Goal: Task Accomplishment & Management: Use online tool/utility

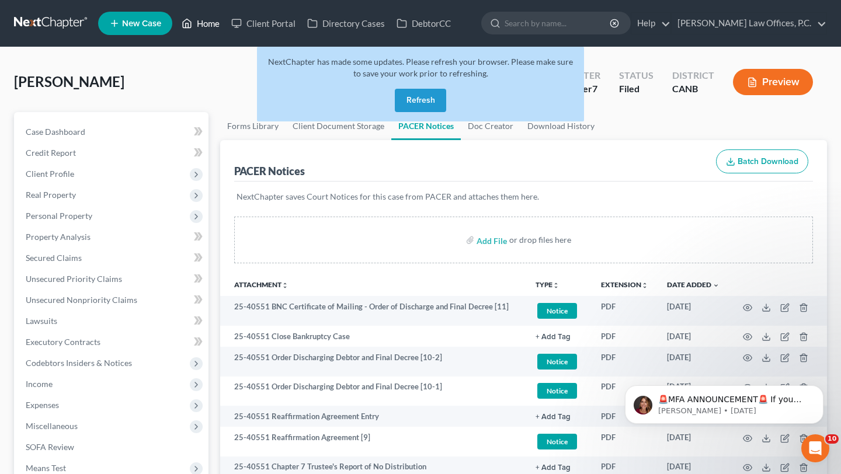
click at [207, 23] on link "Home" at bounding box center [201, 23] width 50 height 21
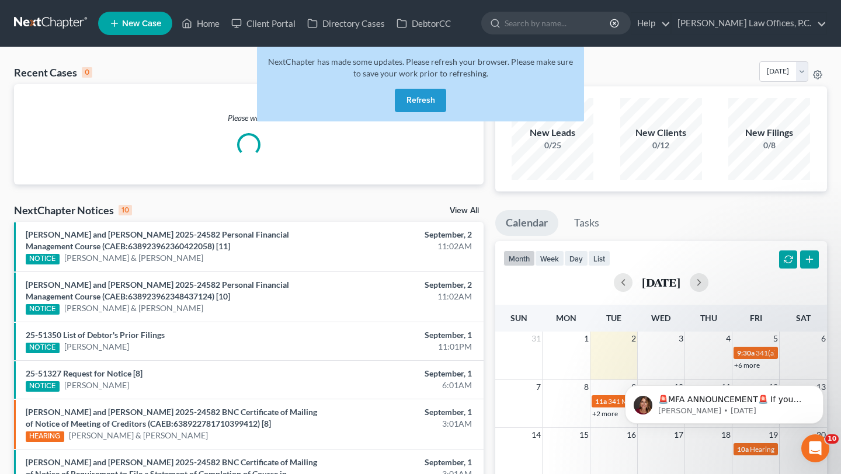
click at [408, 97] on button "Refresh" at bounding box center [420, 100] width 51 height 23
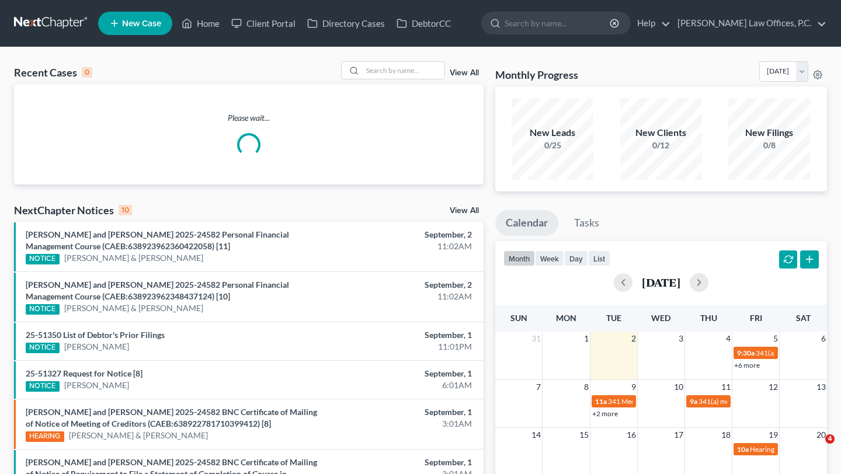
click at [457, 209] on link "View All" at bounding box center [464, 211] width 29 height 8
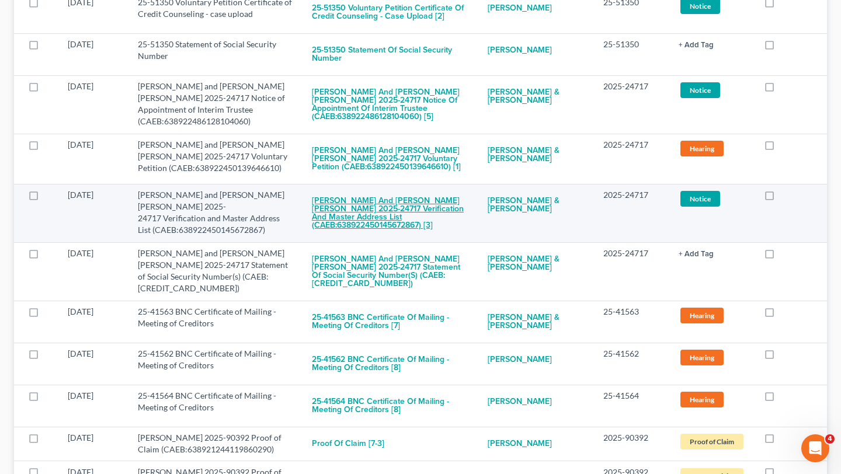
scroll to position [977, 0]
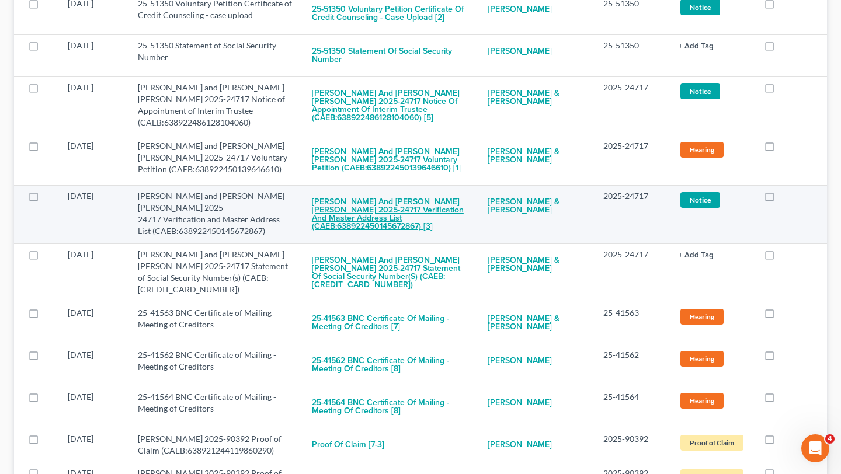
click at [418, 202] on button "Christopher Michael Jimerson and Deaundra Joyce Marie Pettis-Jimerson 2025-2471…" at bounding box center [390, 214] width 157 height 48
checkbox input "true"
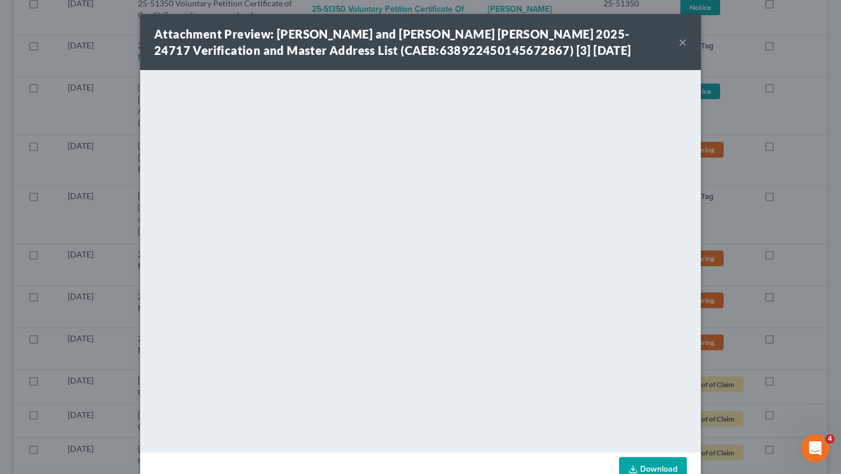
click at [680, 49] on button "×" at bounding box center [683, 42] width 8 height 14
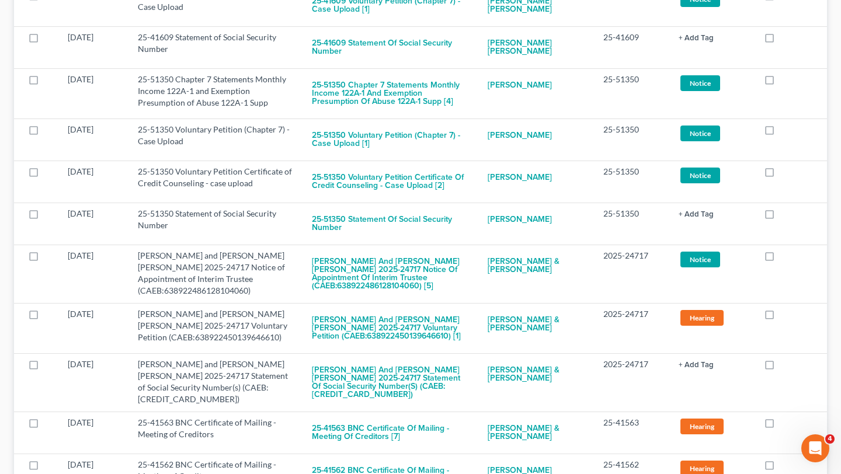
scroll to position [794, 0]
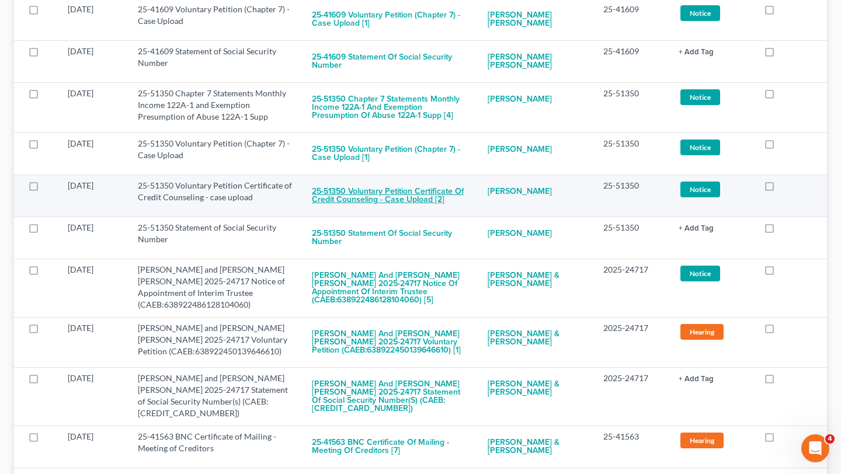
click at [436, 180] on button "25-51350 Voluntary Petition Certificate of Credit Counseling - case upload [2]" at bounding box center [390, 196] width 157 height 32
checkbox input "true"
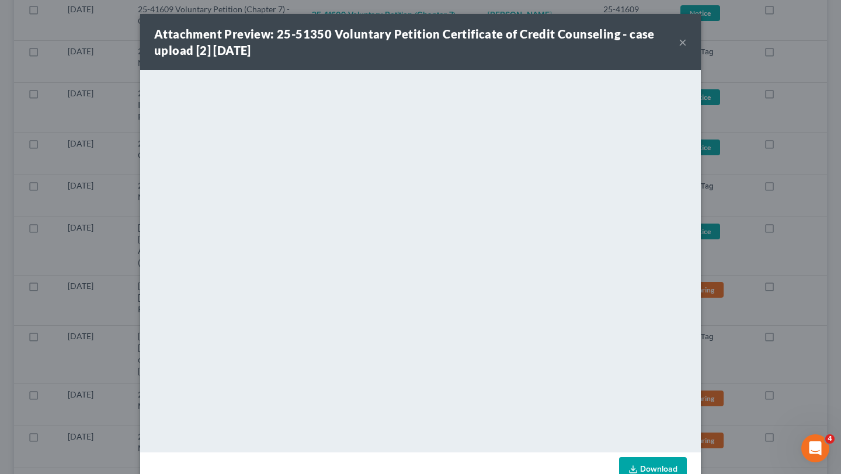
click at [686, 37] on button "×" at bounding box center [683, 42] width 8 height 14
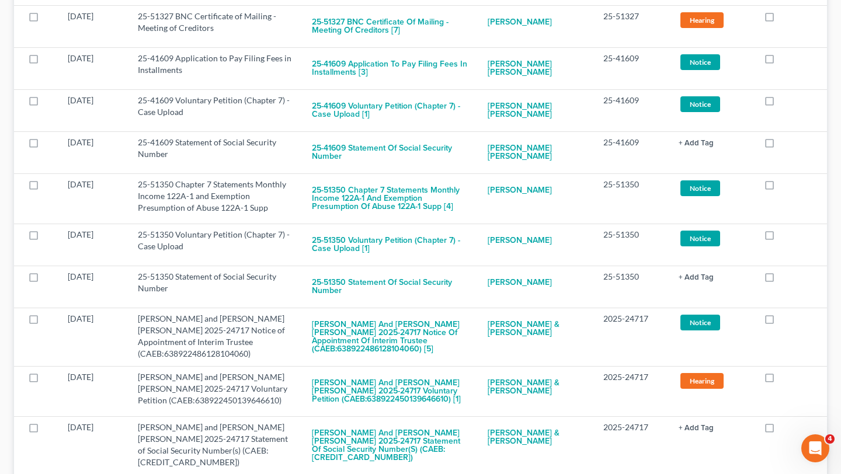
scroll to position [689, 0]
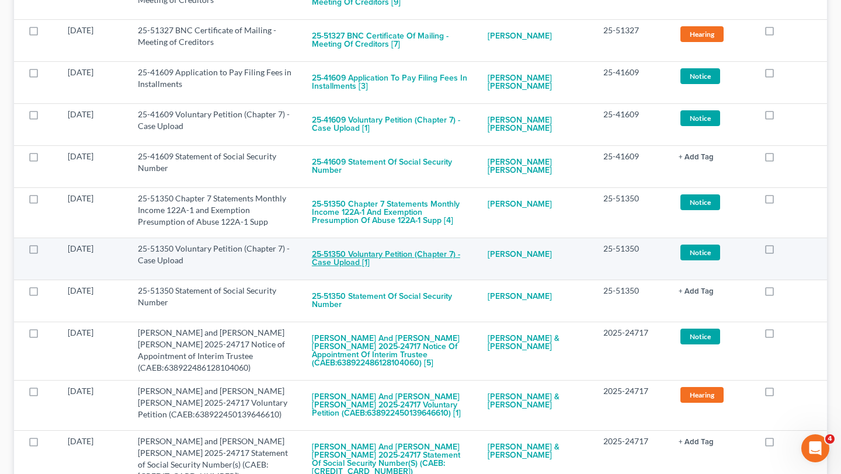
click at [418, 243] on button "25-51350 Voluntary Petition (Chapter 7) - Case Upload [1]" at bounding box center [390, 259] width 157 height 32
checkbox input "true"
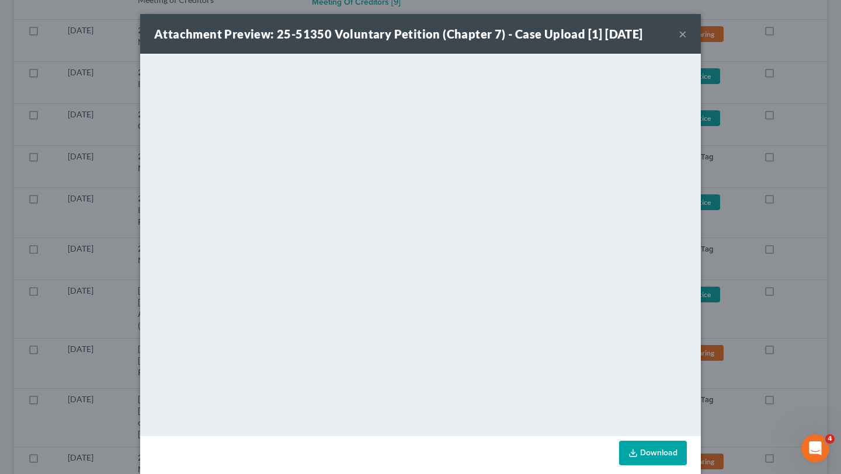
click at [681, 34] on button "×" at bounding box center [683, 34] width 8 height 14
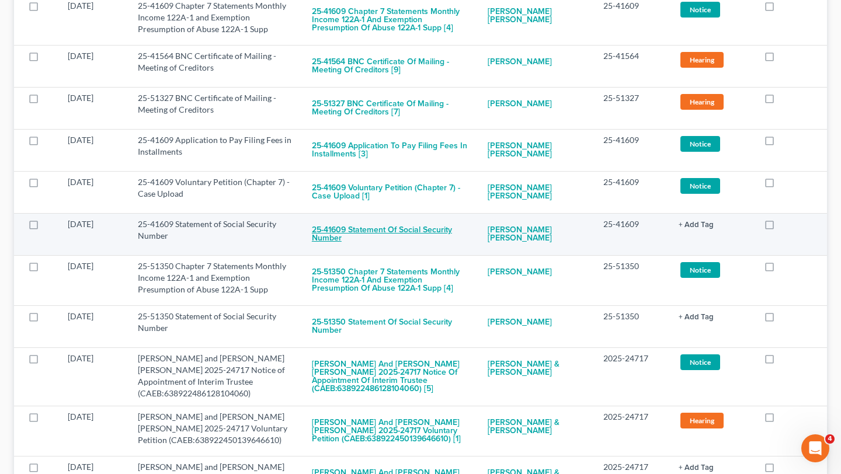
scroll to position [620, 0]
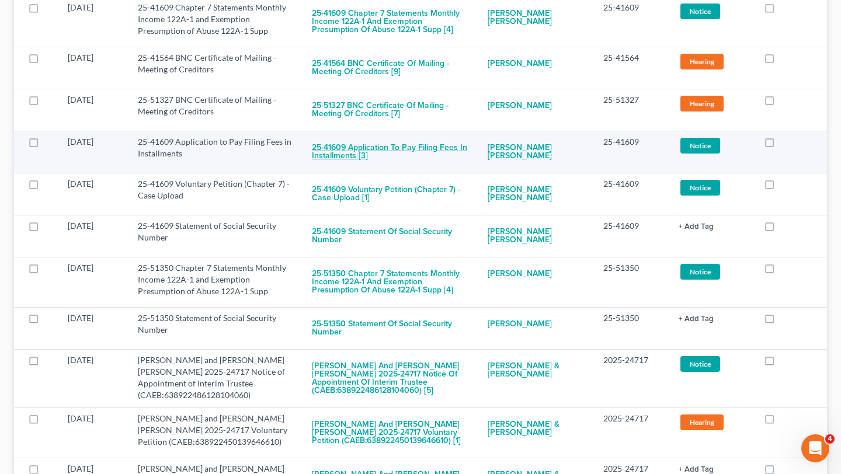
click at [422, 136] on button "25-41609 Application to Pay Filing Fees in Installments [3]" at bounding box center [390, 152] width 157 height 32
checkbox input "true"
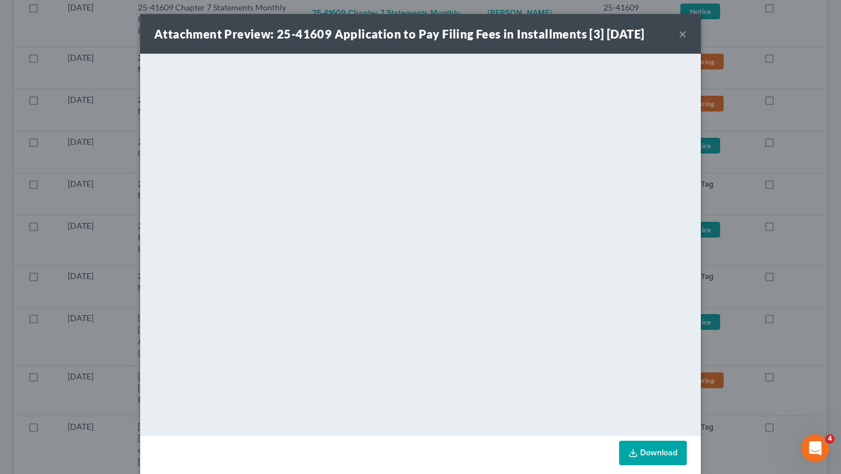
click at [681, 41] on button "×" at bounding box center [683, 34] width 8 height 14
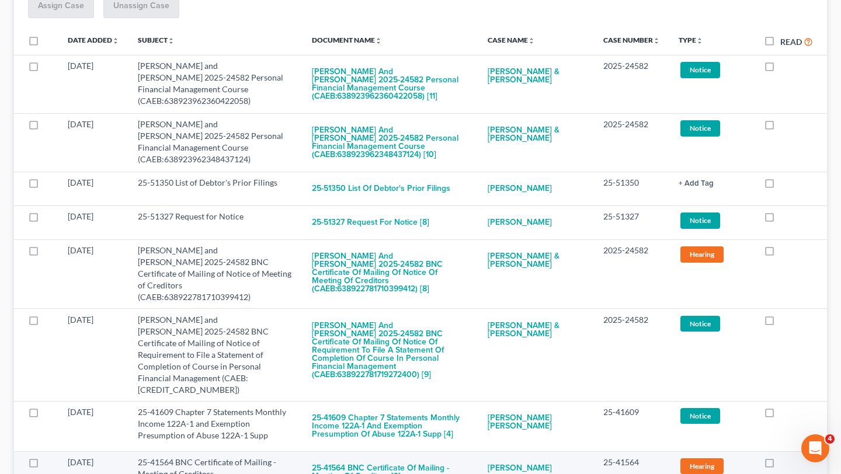
scroll to position [0, 0]
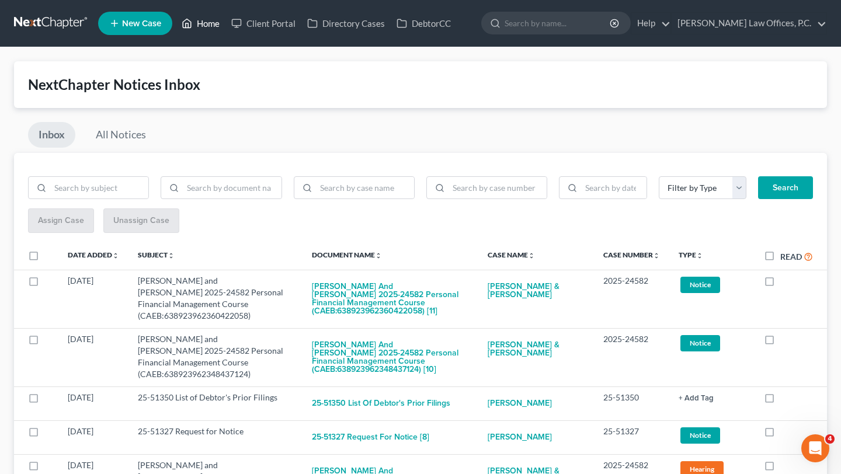
click at [196, 25] on link "Home" at bounding box center [201, 23] width 50 height 21
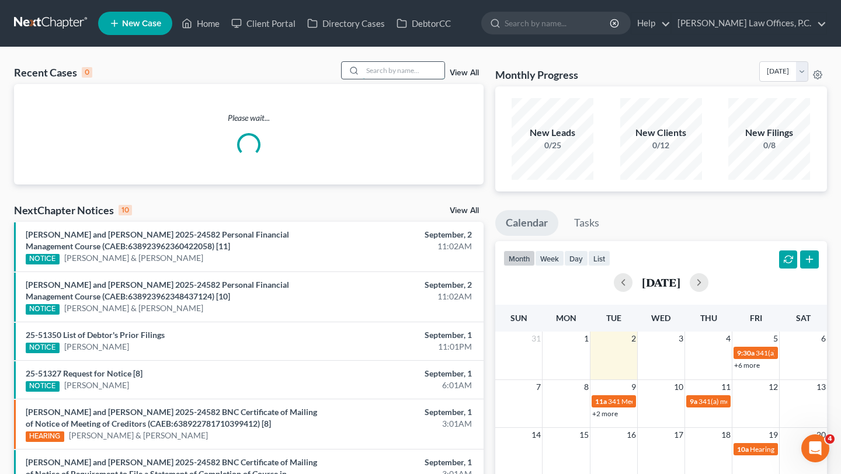
click at [384, 67] on input "search" at bounding box center [404, 70] width 82 height 17
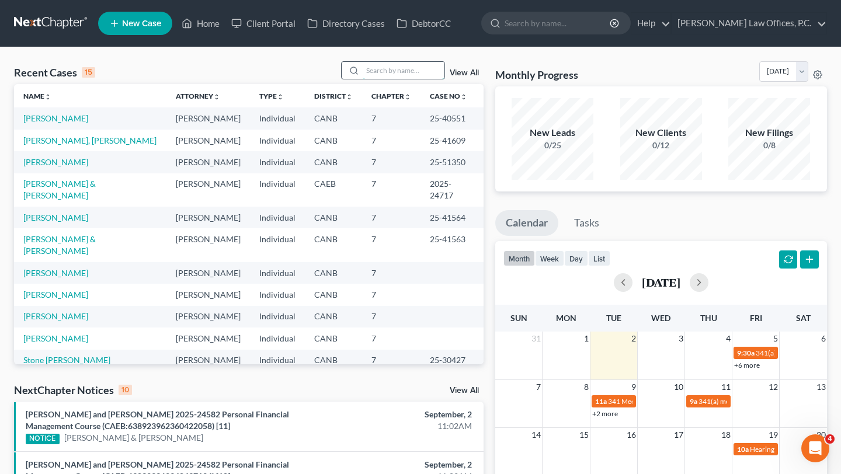
type input "i"
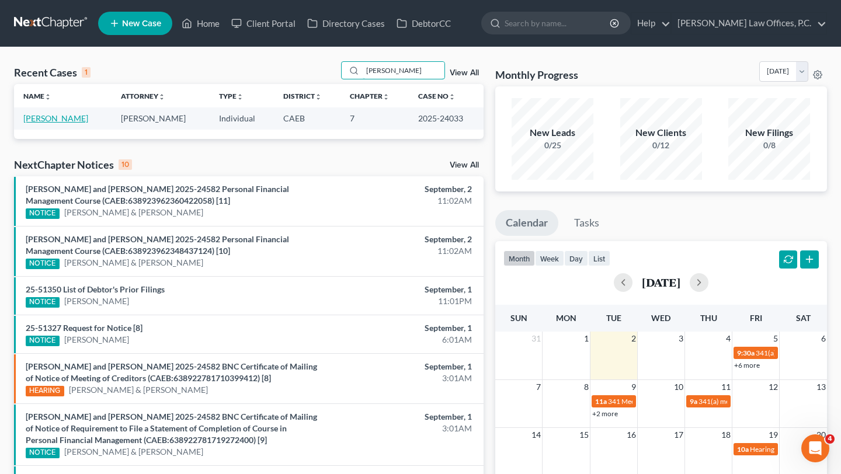
type input "dianna"
click at [51, 114] on link "[PERSON_NAME]" at bounding box center [55, 118] width 65 height 10
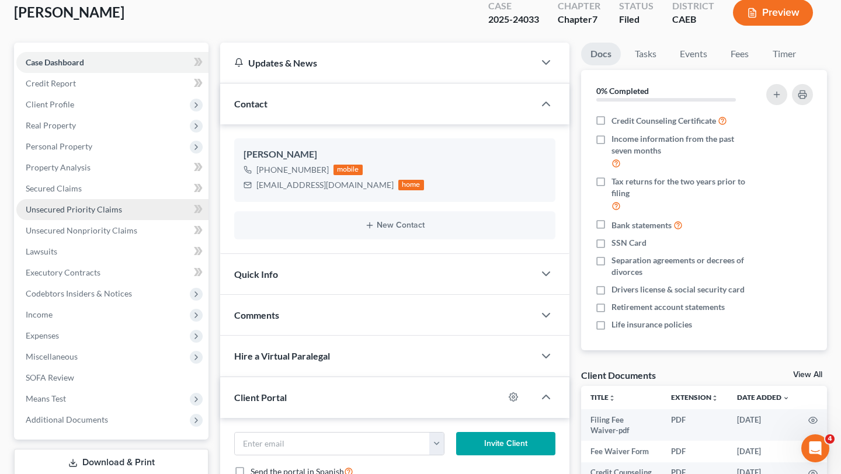
scroll to position [82, 0]
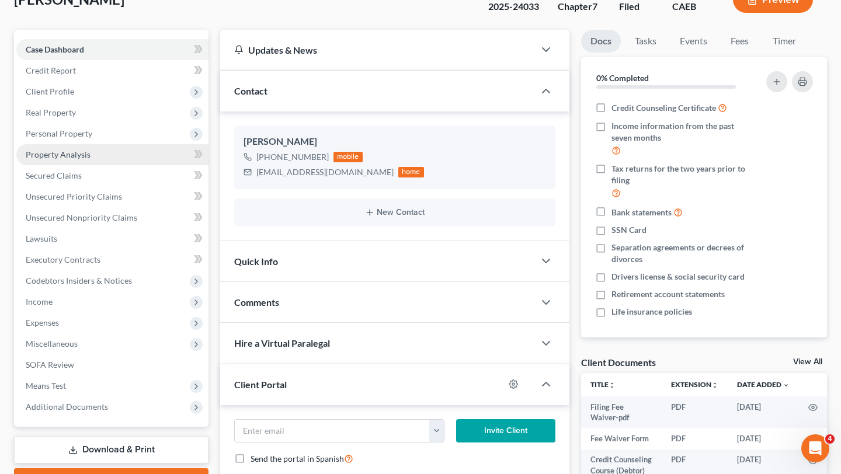
click at [97, 150] on link "Property Analysis" at bounding box center [112, 154] width 192 height 21
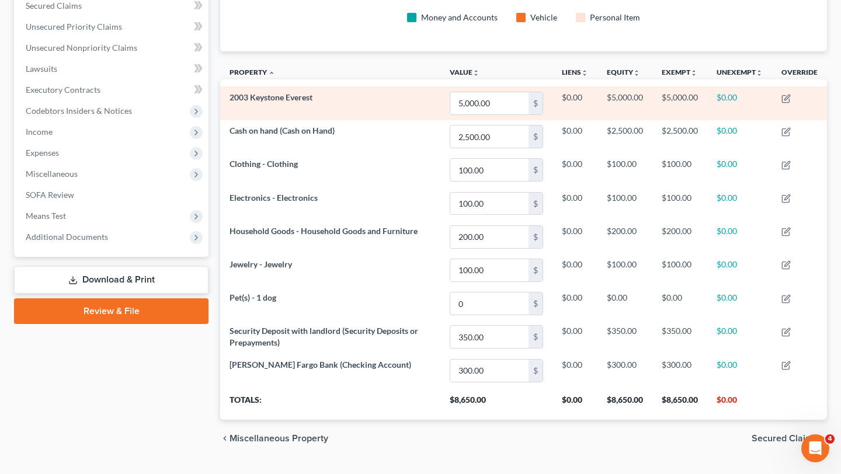
scroll to position [226, 0]
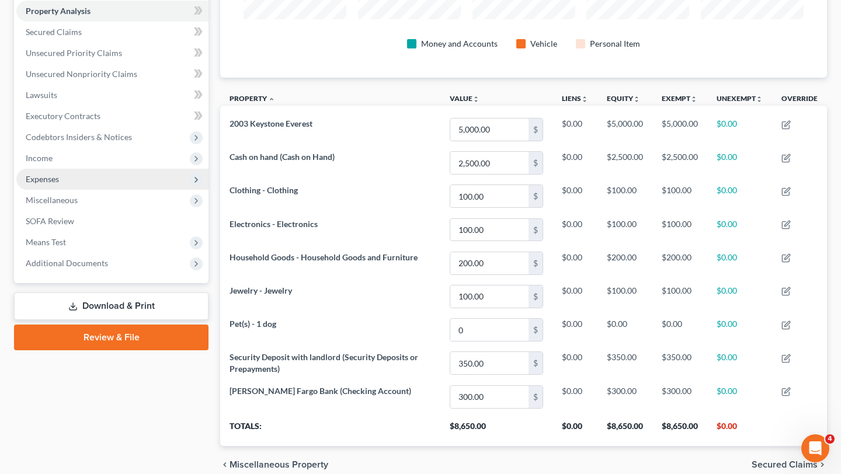
click at [132, 175] on span "Expenses" at bounding box center [112, 179] width 192 height 21
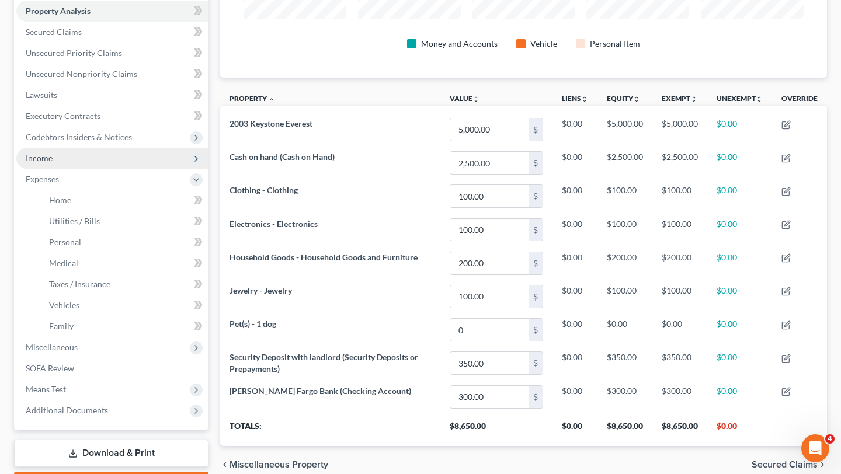
click at [133, 161] on span "Income" at bounding box center [112, 158] width 192 height 21
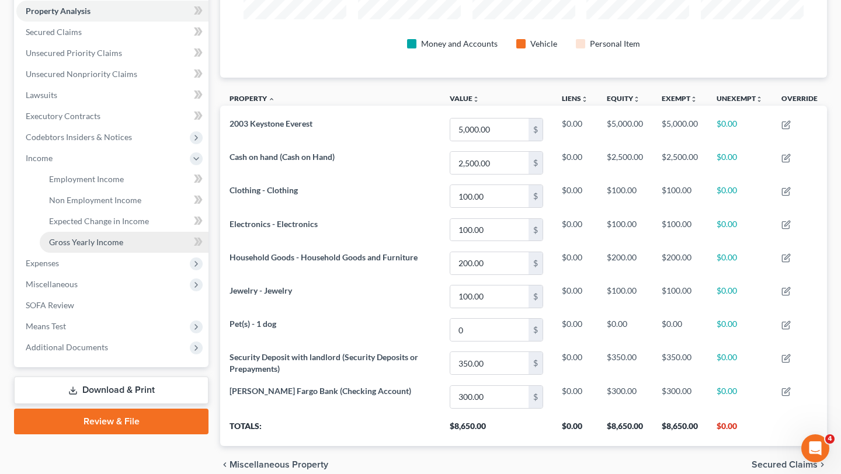
click at [121, 239] on span "Gross Yearly Income" at bounding box center [86, 242] width 74 height 10
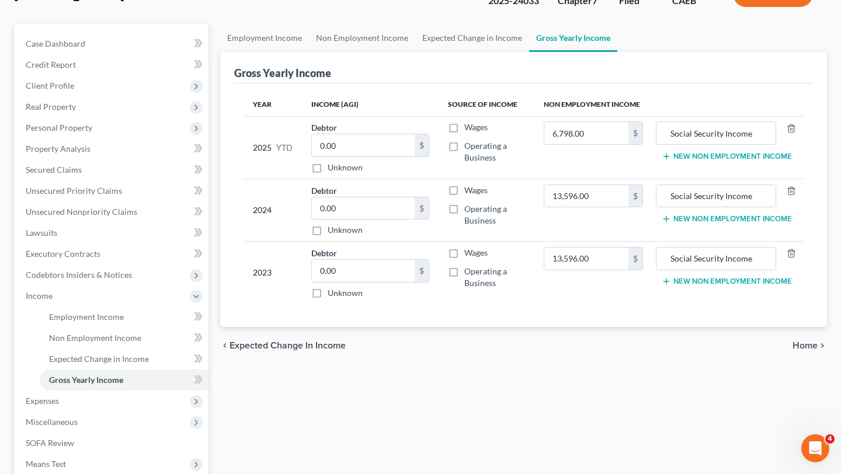
scroll to position [89, 0]
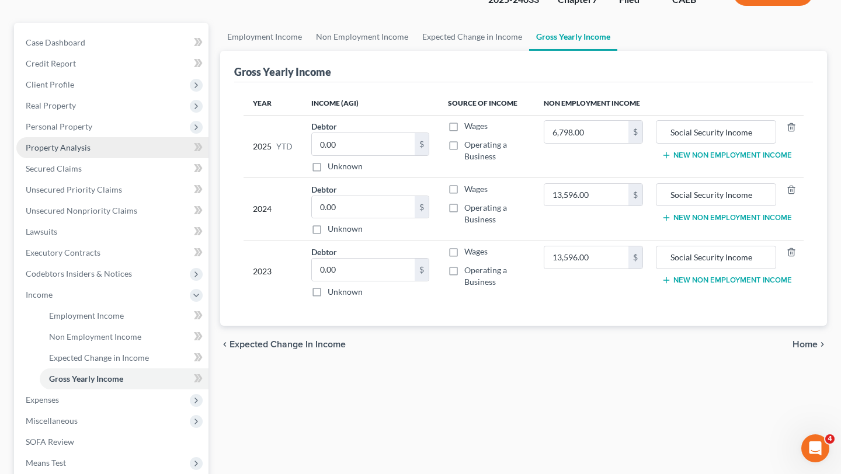
click at [134, 154] on link "Property Analysis" at bounding box center [112, 147] width 192 height 21
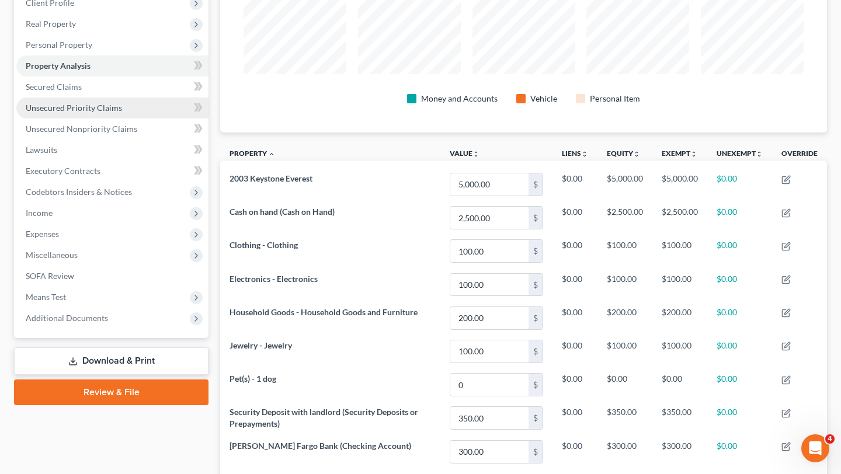
scroll to position [172, 0]
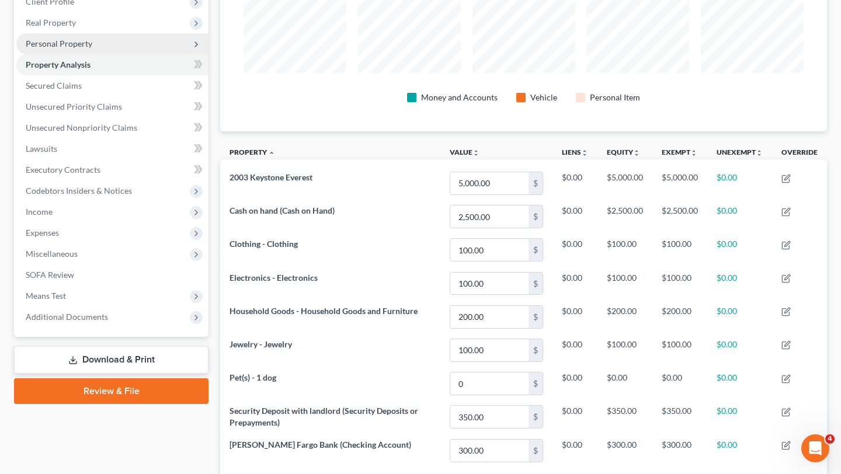
click at [84, 42] on span "Personal Property" at bounding box center [59, 44] width 67 height 10
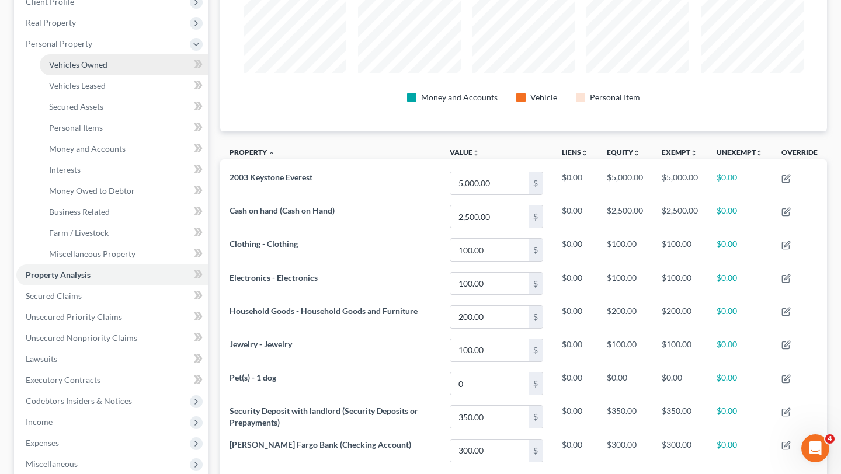
click at [84, 67] on span "Vehicles Owned" at bounding box center [78, 65] width 58 height 10
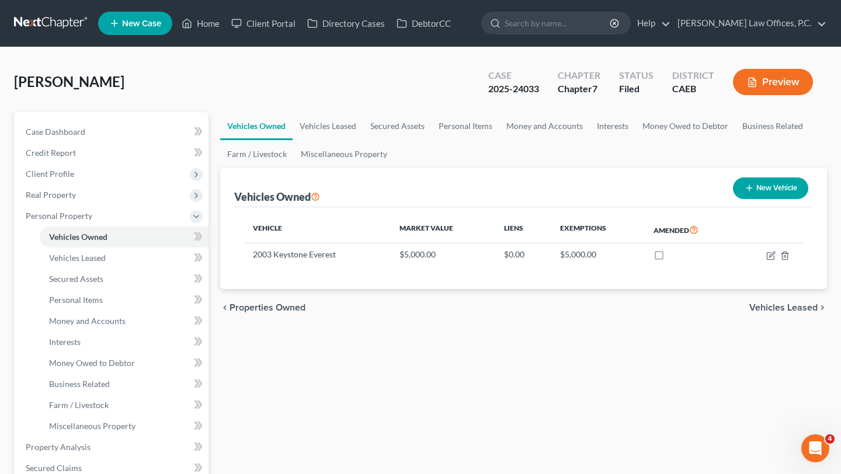
scroll to position [32, 0]
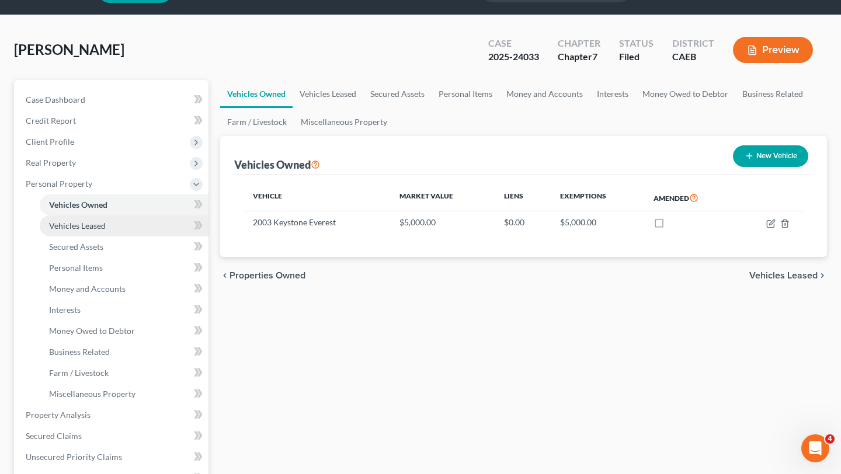
click at [106, 228] on link "Vehicles Leased" at bounding box center [124, 226] width 169 height 21
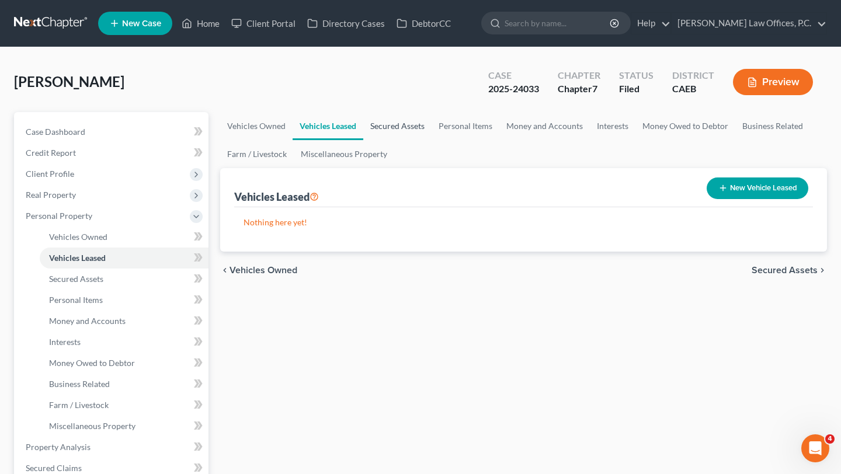
click at [397, 129] on link "Secured Assets" at bounding box center [397, 126] width 68 height 28
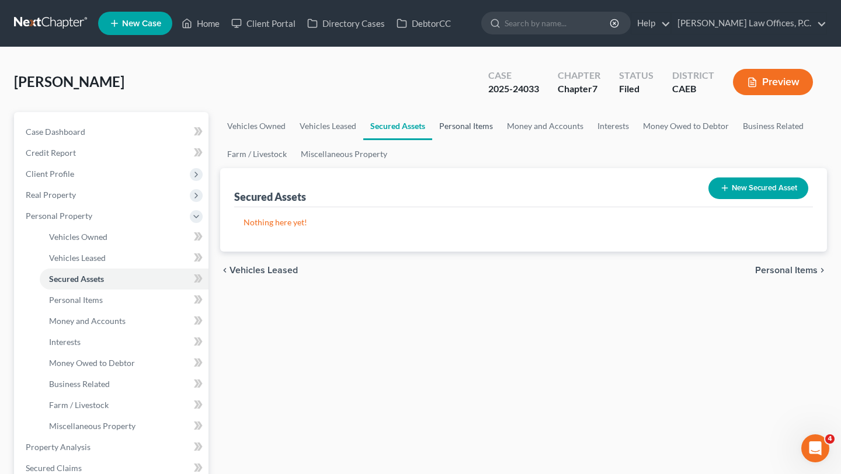
click at [464, 126] on link "Personal Items" at bounding box center [466, 126] width 68 height 28
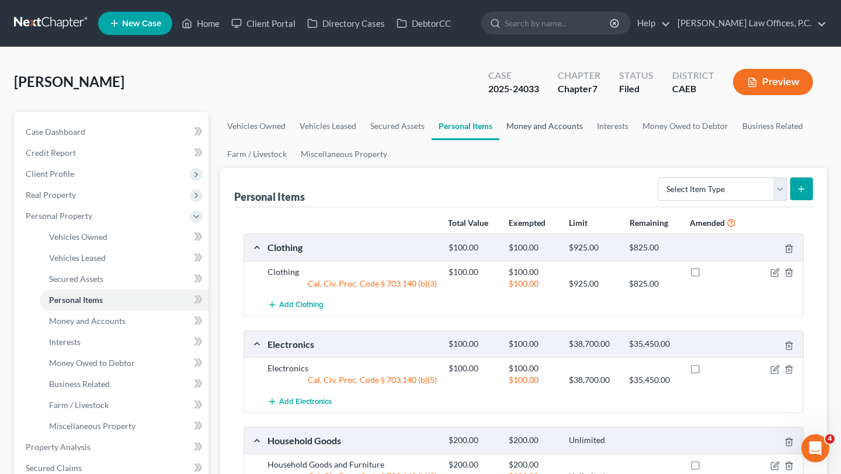
click at [541, 126] on link "Money and Accounts" at bounding box center [544, 126] width 91 height 28
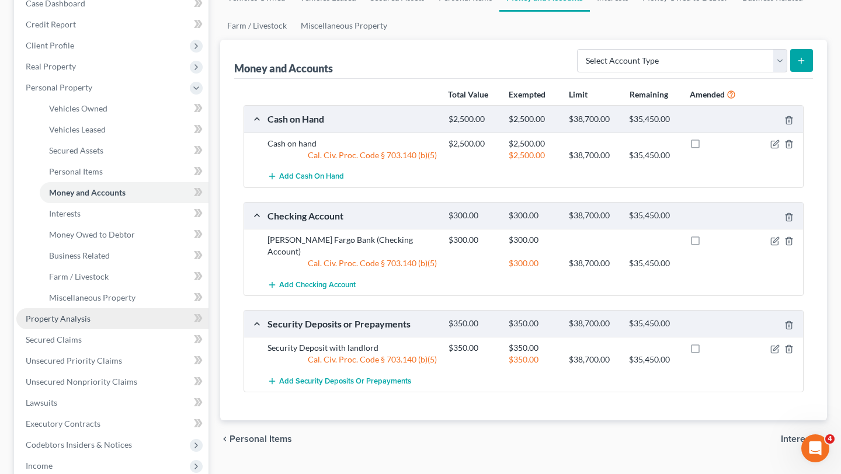
click at [107, 317] on link "Property Analysis" at bounding box center [112, 318] width 192 height 21
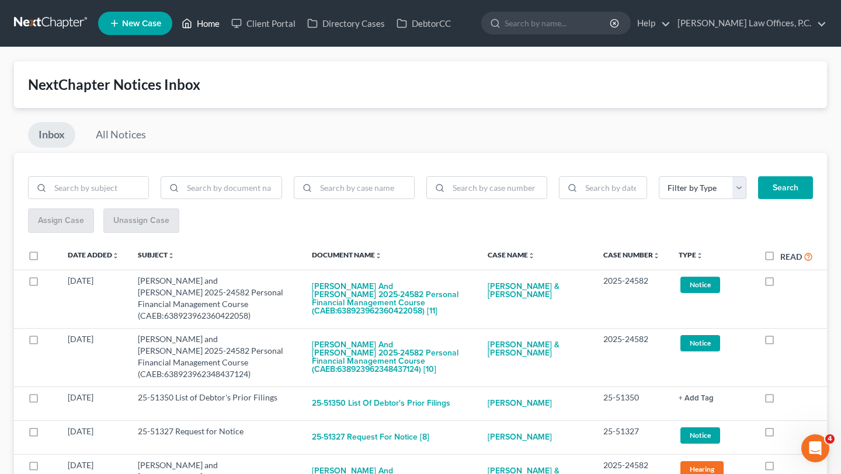
click at [192, 25] on icon at bounding box center [187, 23] width 11 height 14
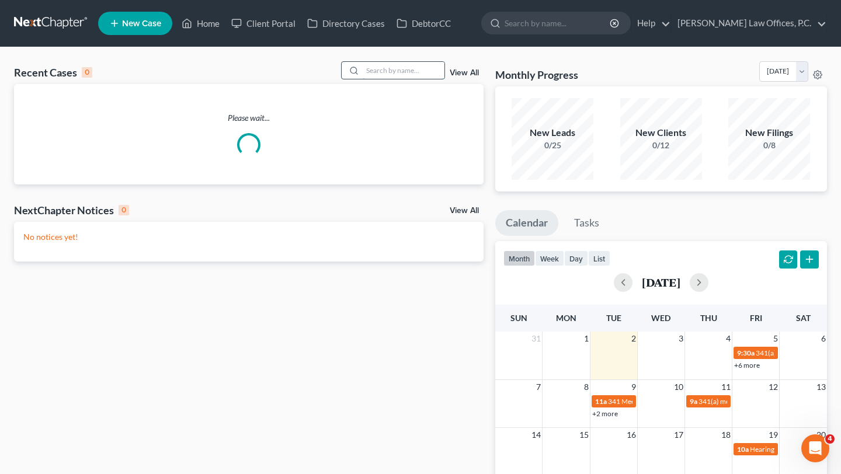
click at [416, 71] on input "search" at bounding box center [404, 70] width 82 height 17
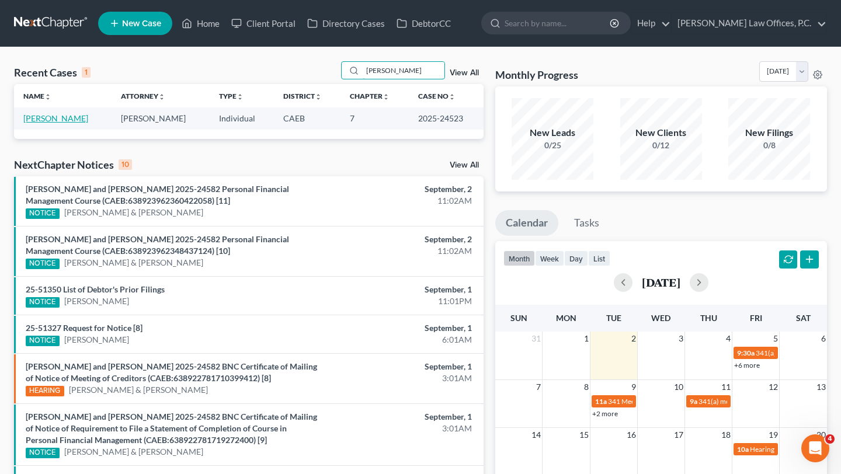
type input "[PERSON_NAME]"
click at [56, 118] on link "[PERSON_NAME]" at bounding box center [55, 118] width 65 height 10
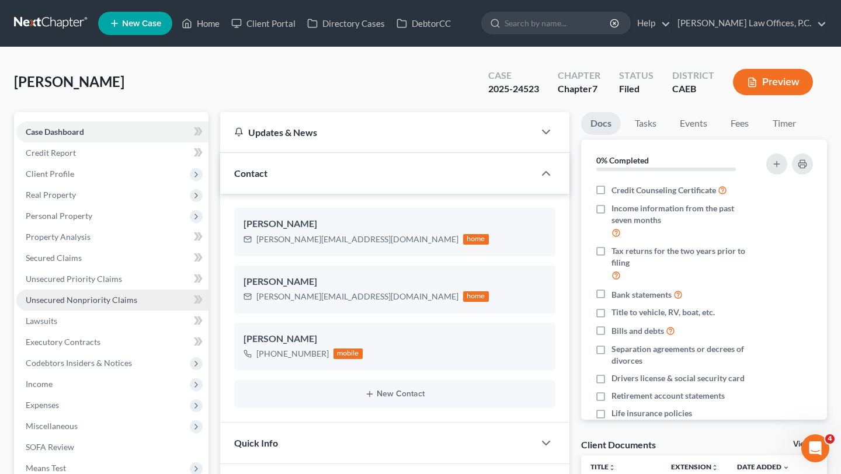
scroll to position [106, 0]
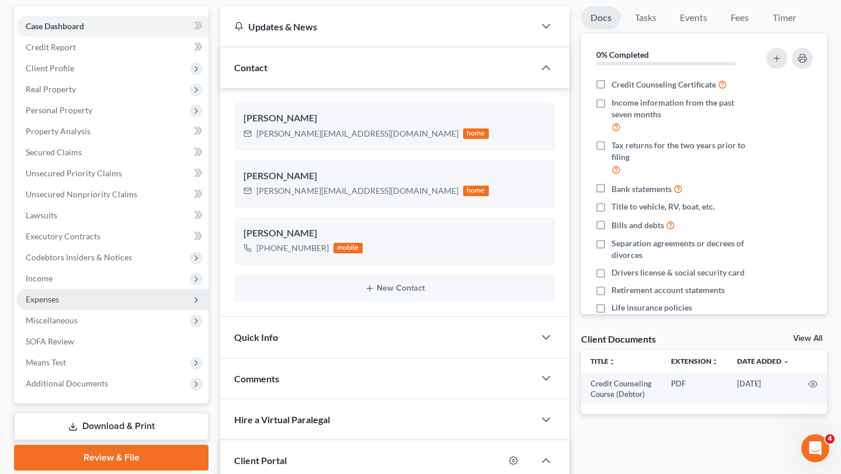
click at [72, 298] on span "Expenses" at bounding box center [112, 299] width 192 height 21
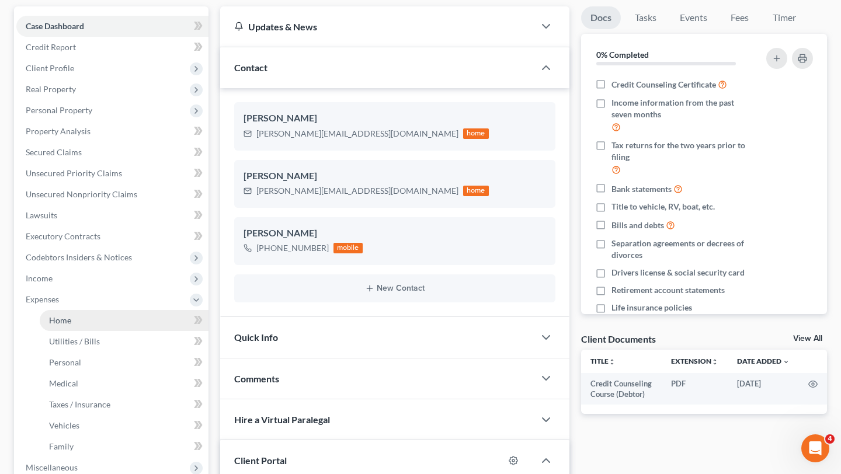
click at [75, 317] on link "Home" at bounding box center [124, 320] width 169 height 21
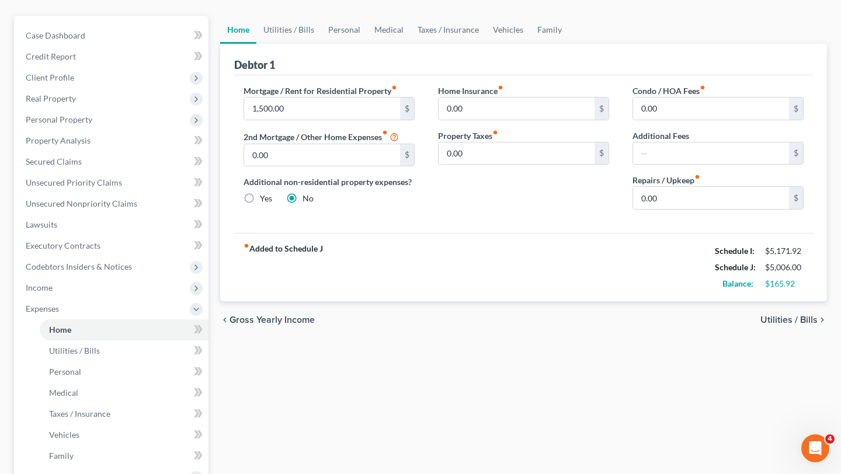
scroll to position [97, 0]
drag, startPoint x: 769, startPoint y: 249, endPoint x: 820, endPoint y: 249, distance: 50.8
click at [820, 249] on div "Debtor 1 Mortgage / Rent for Residential Property fiber_manual_record 1,500.00 …" at bounding box center [523, 172] width 607 height 258
copy div "5,171.92"
drag, startPoint x: 769, startPoint y: 269, endPoint x: 804, endPoint y: 268, distance: 35.1
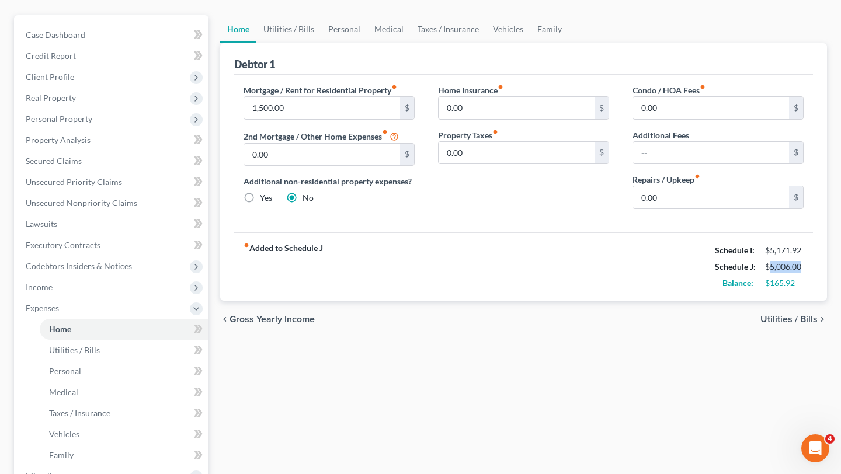
click at [804, 268] on div "$5,006.00" at bounding box center [784, 267] width 50 height 12
copy div "5,006.00"
drag, startPoint x: 769, startPoint y: 284, endPoint x: 813, endPoint y: 284, distance: 43.8
click at [813, 284] on div "Debtor 1 Mortgage / Rent for Residential Property fiber_manual_record 1,500.00 …" at bounding box center [523, 172] width 607 height 258
copy div "165.92"
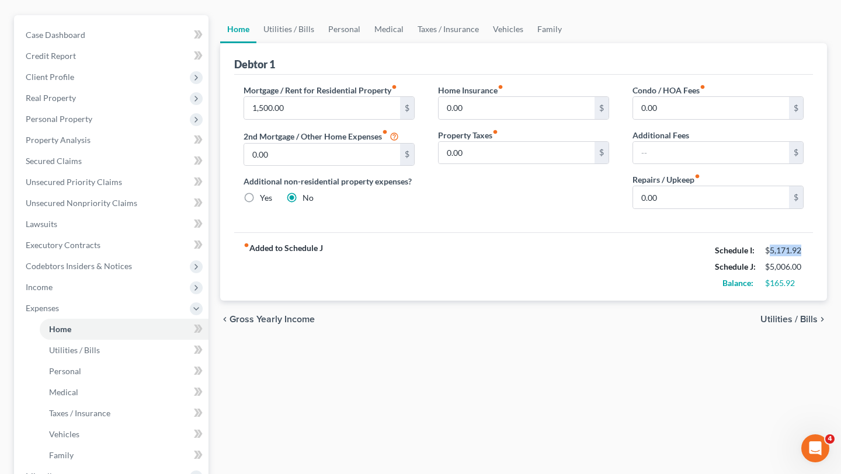
drag, startPoint x: 770, startPoint y: 249, endPoint x: 813, endPoint y: 249, distance: 42.6
click at [813, 249] on div "fiber_manual_record Added to Schedule J Schedule I: $5,171.92 Schedule J: $5,00…" at bounding box center [523, 266] width 579 height 68
copy div "5,171.92"
click at [772, 269] on div "$5,006.00" at bounding box center [784, 267] width 39 height 12
drag, startPoint x: 770, startPoint y: 269, endPoint x: 821, endPoint y: 269, distance: 50.2
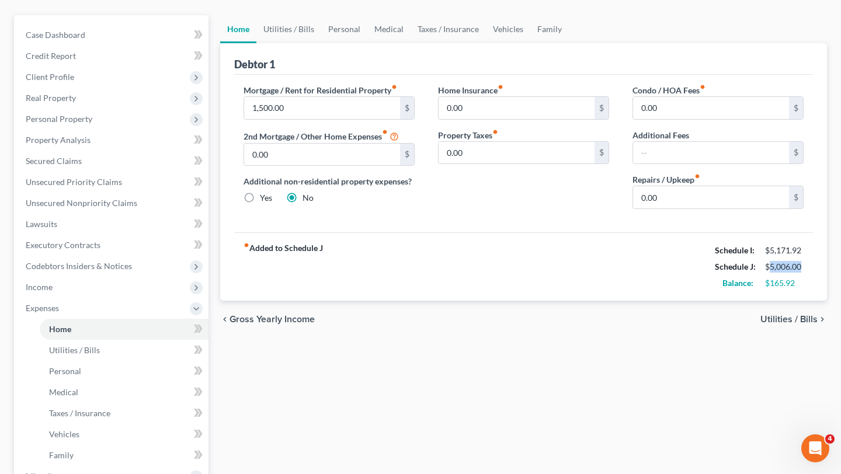
click at [821, 269] on div "Debtor 1 Mortgage / Rent for Residential Property fiber_manual_record 1,500.00 …" at bounding box center [523, 172] width 607 height 258
copy div "5,006.00"
